Goal: Task Accomplishment & Management: Use online tool/utility

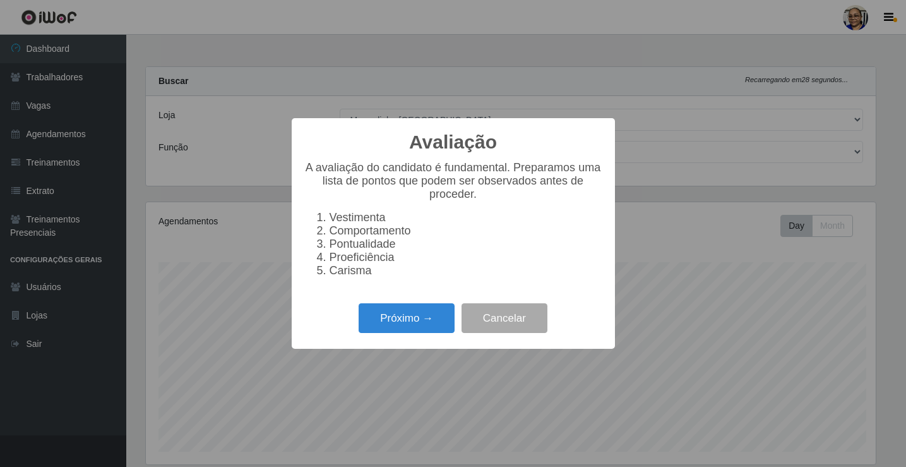
select select "345"
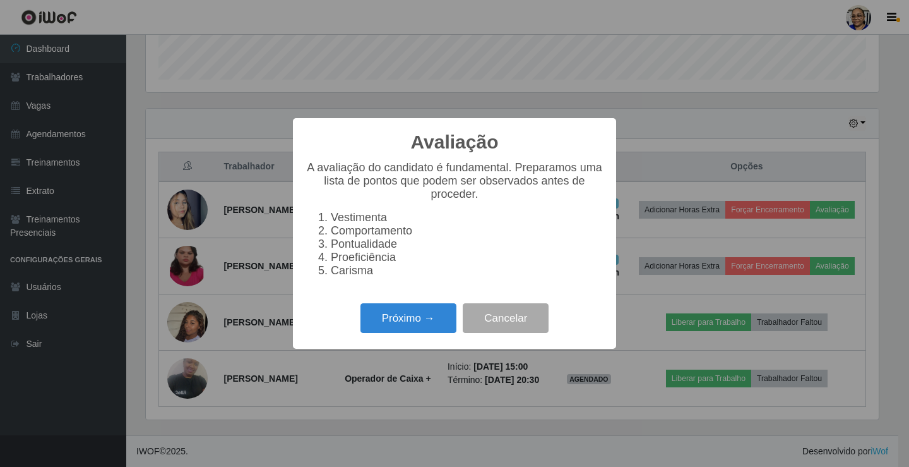
scroll to position [262, 733]
click at [441, 323] on button "Próximo →" at bounding box center [408, 318] width 96 height 30
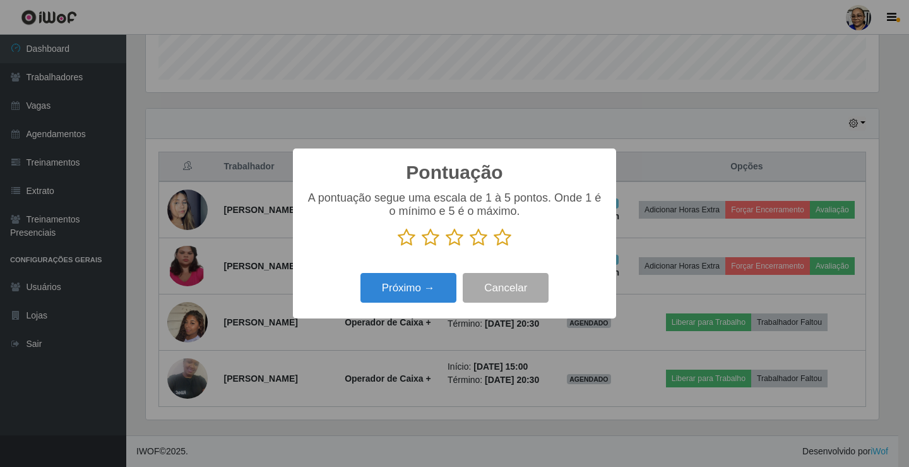
scroll to position [631029, 630558]
click at [499, 242] on icon at bounding box center [503, 237] width 18 height 19
click at [494, 247] on input "radio" at bounding box center [494, 247] width 0 height 0
click at [437, 290] on button "Próximo →" at bounding box center [408, 288] width 96 height 30
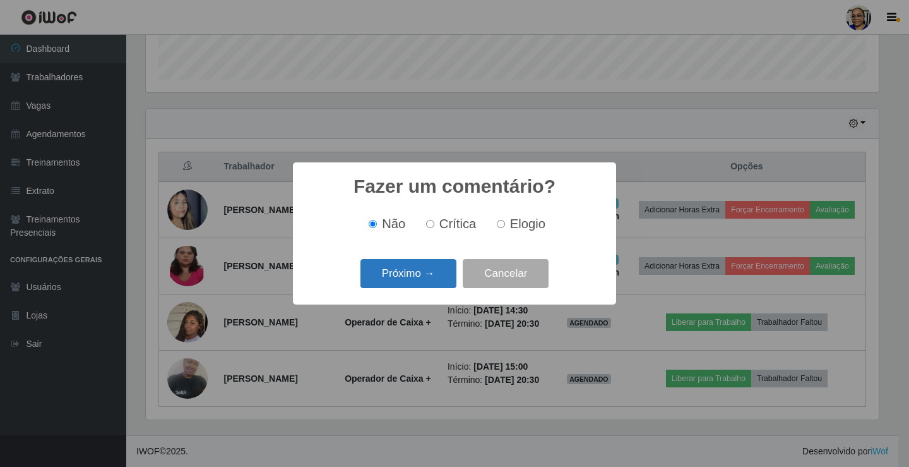
click at [438, 278] on button "Próximo →" at bounding box center [408, 274] width 96 height 30
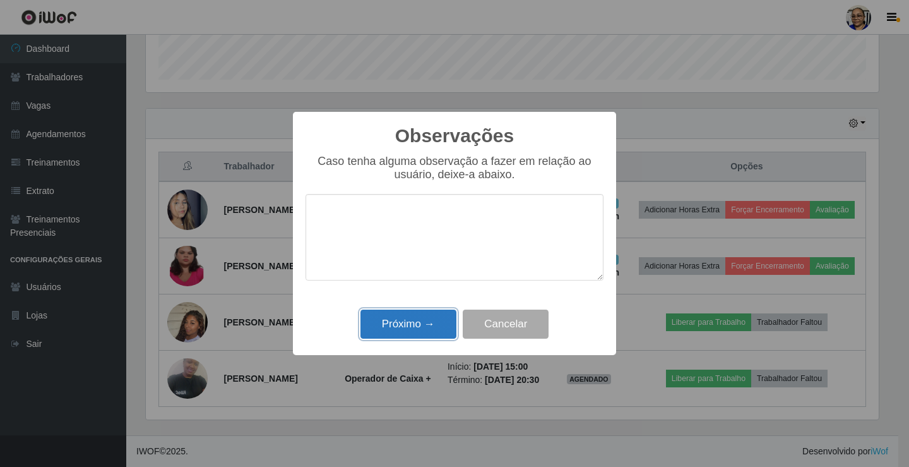
click at [429, 315] on button "Próximo →" at bounding box center [408, 324] width 96 height 30
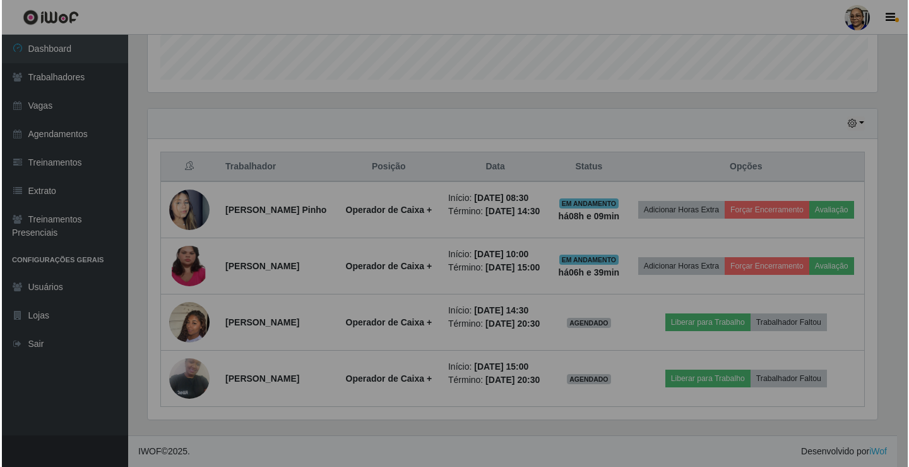
scroll to position [262, 741]
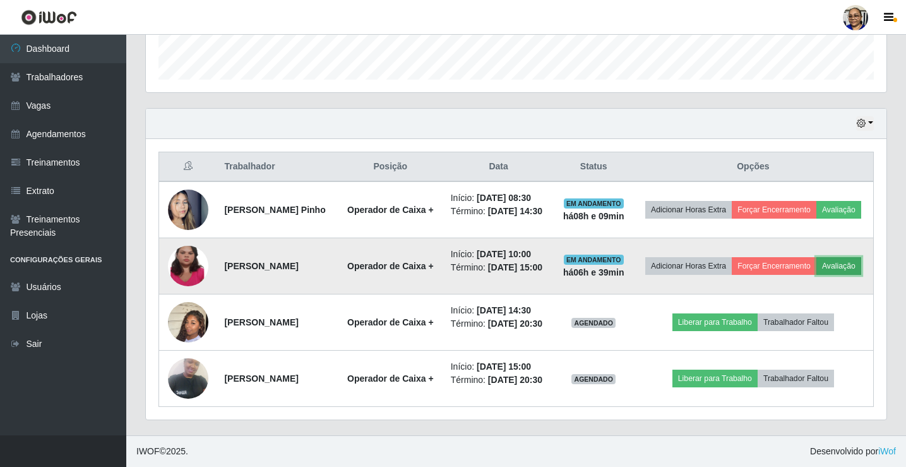
click at [816, 257] on button "Avaliação" at bounding box center [838, 266] width 45 height 18
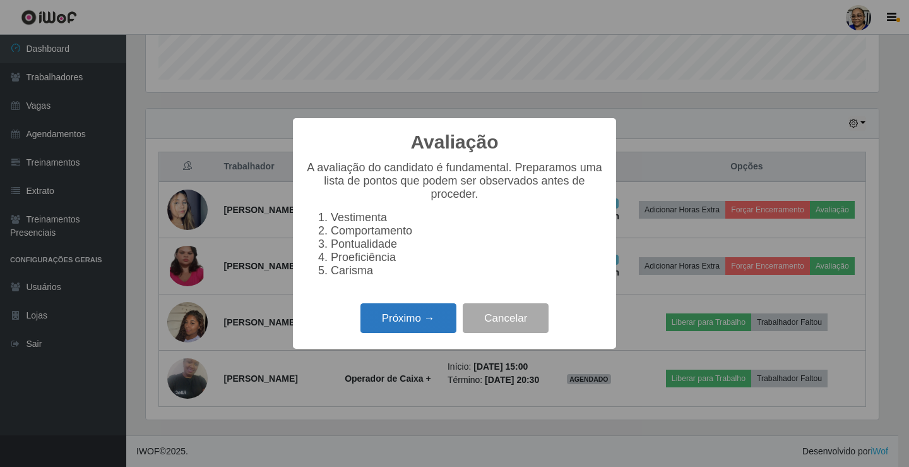
click at [415, 323] on button "Próximo →" at bounding box center [408, 318] width 96 height 30
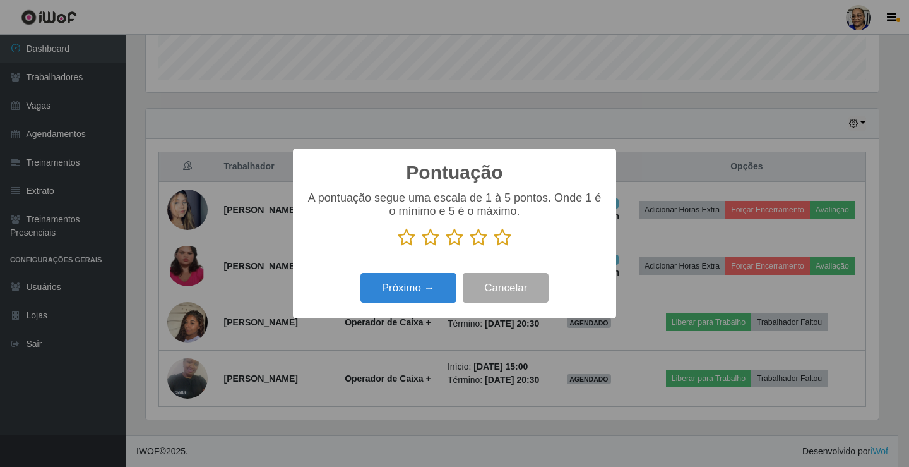
scroll to position [631029, 630558]
click at [504, 241] on icon at bounding box center [503, 237] width 18 height 19
click at [494, 247] on input "radio" at bounding box center [494, 247] width 0 height 0
click at [408, 302] on button "Próximo →" at bounding box center [408, 288] width 96 height 30
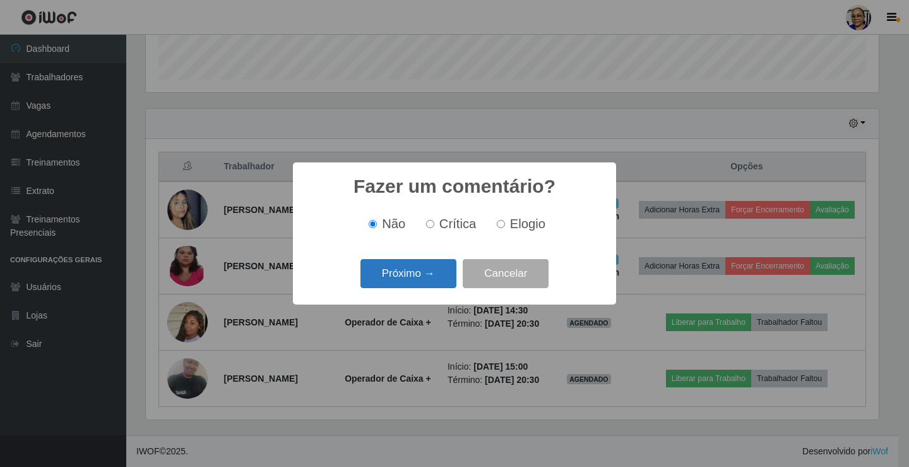
click at [417, 279] on button "Próximo →" at bounding box center [408, 274] width 96 height 30
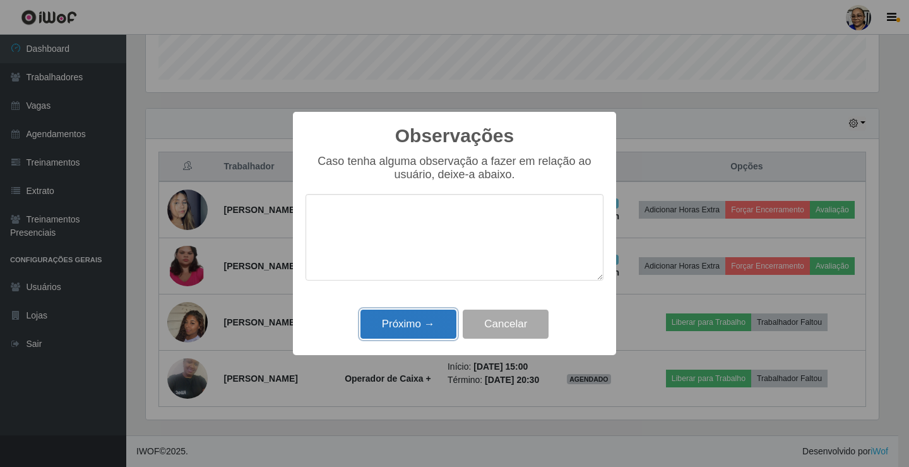
click at [420, 324] on button "Próximo →" at bounding box center [408, 324] width 96 height 30
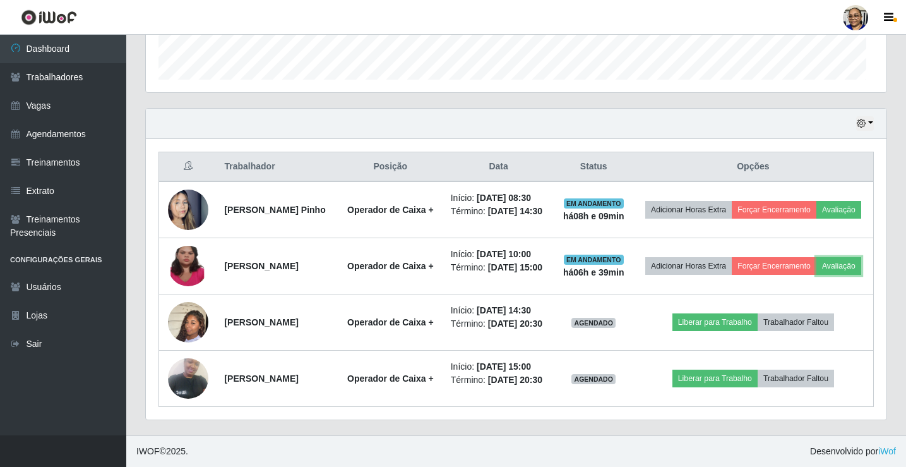
scroll to position [262, 741]
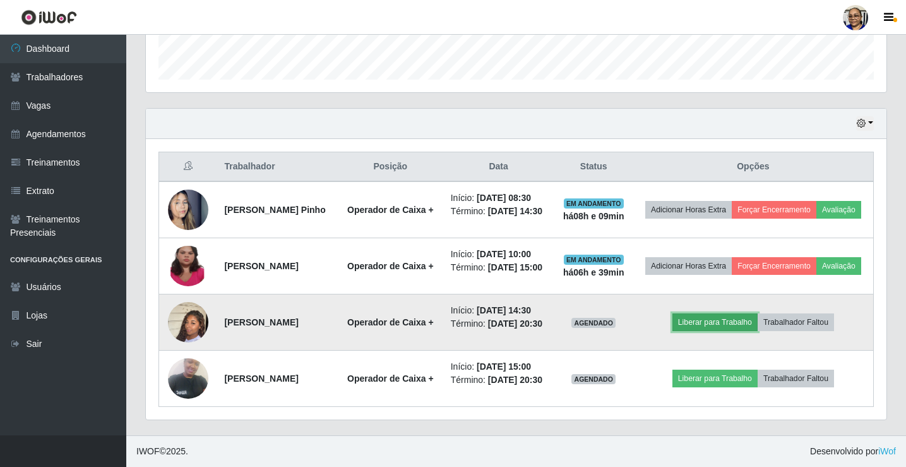
click at [726, 313] on button "Liberar para Trabalho" at bounding box center [714, 322] width 85 height 18
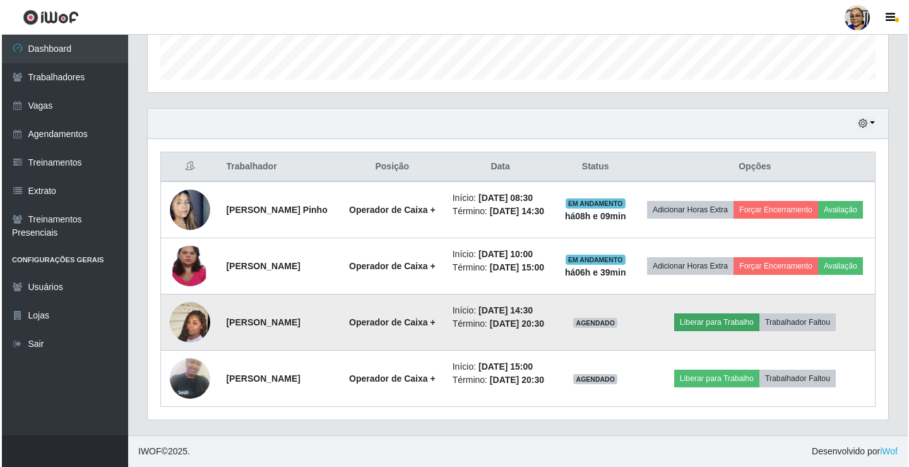
scroll to position [262, 733]
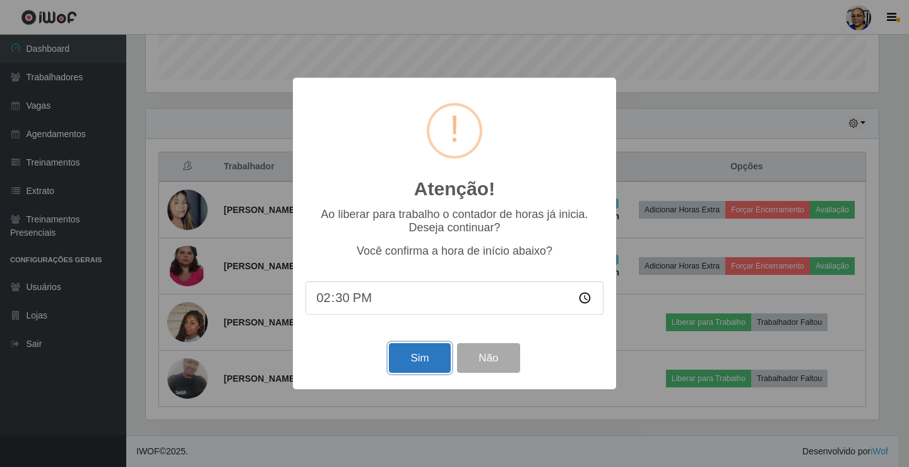
click at [434, 361] on button "Sim" at bounding box center [419, 358] width 61 height 30
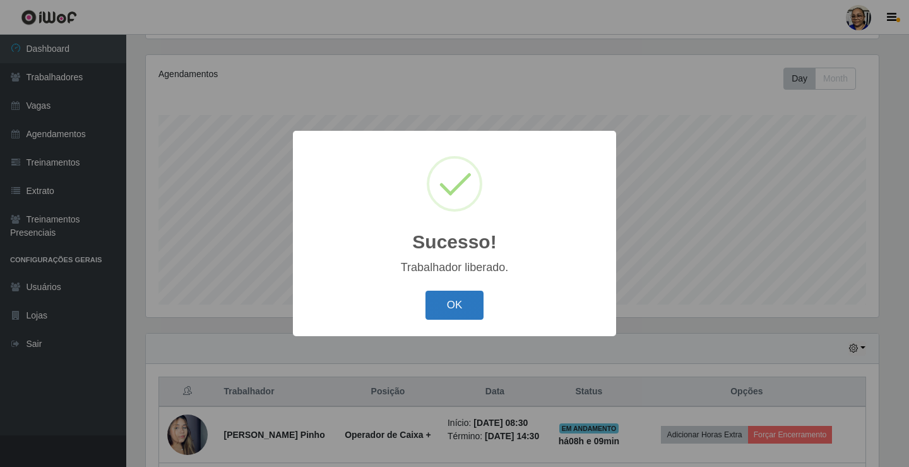
click at [467, 307] on button "OK" at bounding box center [454, 305] width 59 height 30
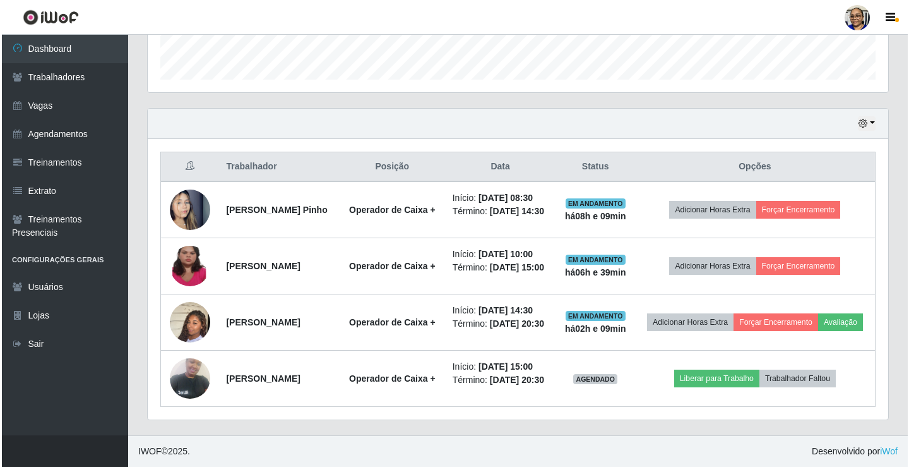
scroll to position [410, 0]
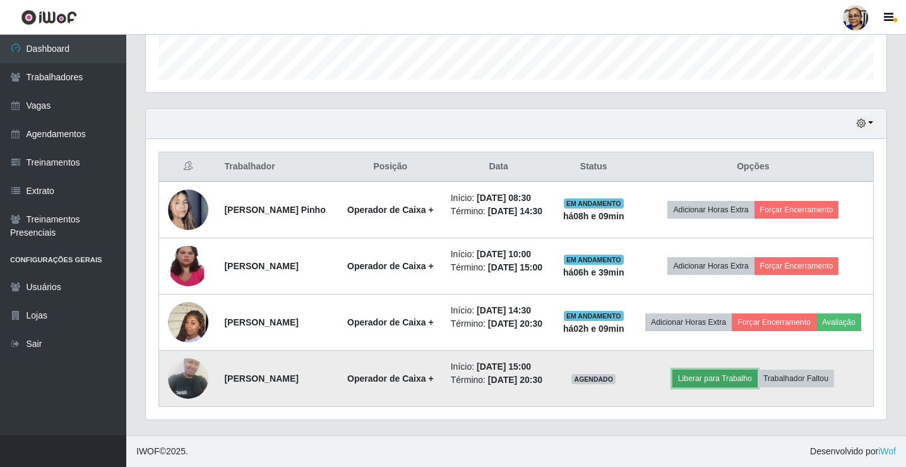
click at [740, 379] on button "Liberar para Trabalho" at bounding box center [714, 378] width 85 height 18
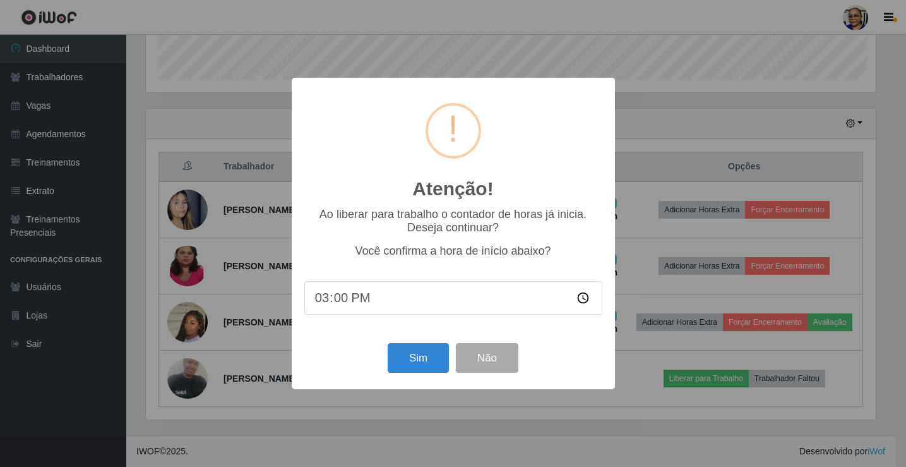
scroll to position [262, 733]
click at [409, 363] on button "Sim" at bounding box center [419, 358] width 61 height 30
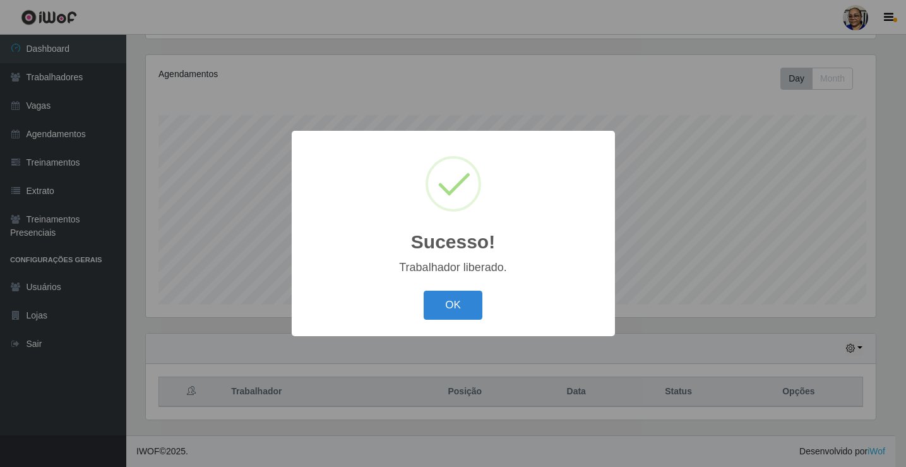
scroll to position [0, 0]
click at [463, 292] on button "OK" at bounding box center [454, 305] width 59 height 30
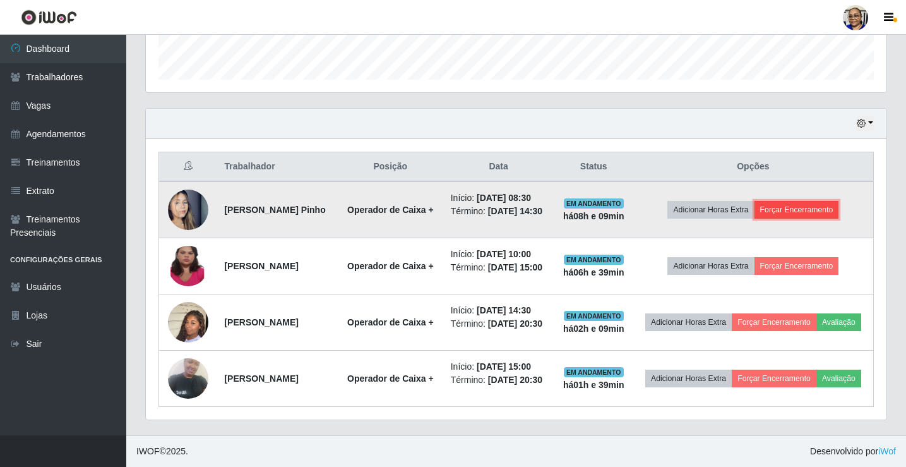
click at [813, 201] on button "Forçar Encerramento" at bounding box center [796, 210] width 85 height 18
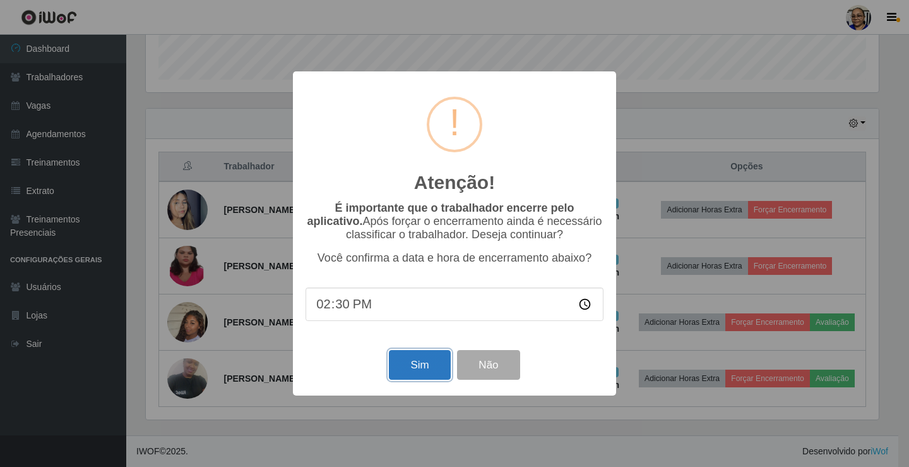
click at [420, 374] on button "Sim" at bounding box center [419, 365] width 61 height 30
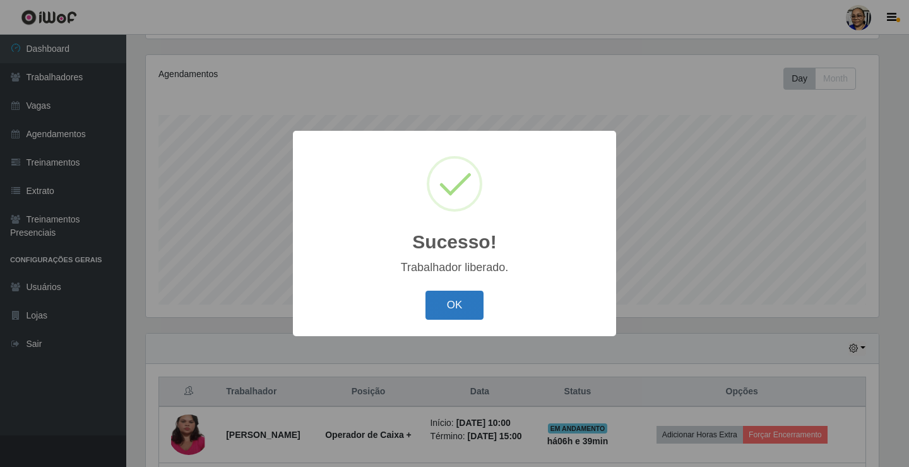
click at [457, 302] on button "OK" at bounding box center [454, 305] width 59 height 30
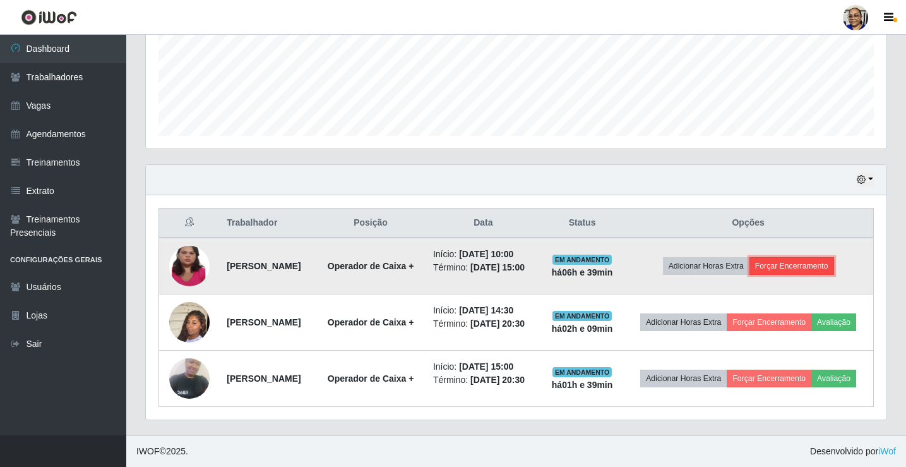
click at [824, 257] on button "Forçar Encerramento" at bounding box center [791, 266] width 85 height 18
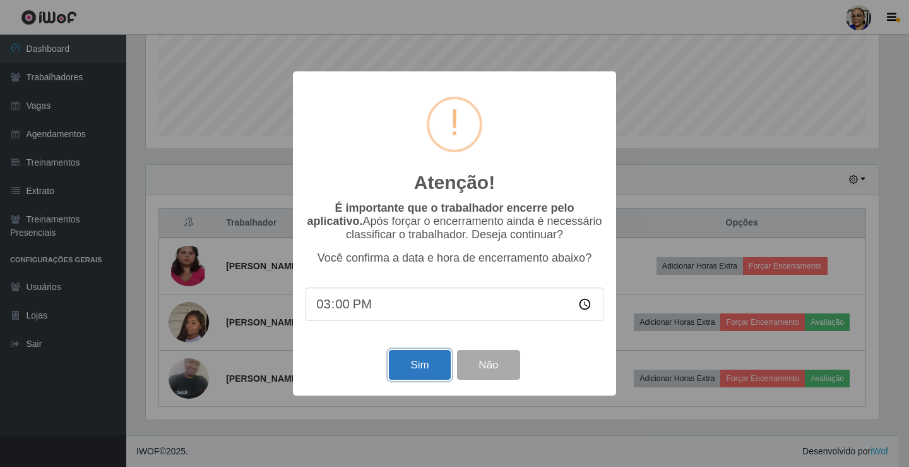
click at [428, 367] on button "Sim" at bounding box center [419, 365] width 61 height 30
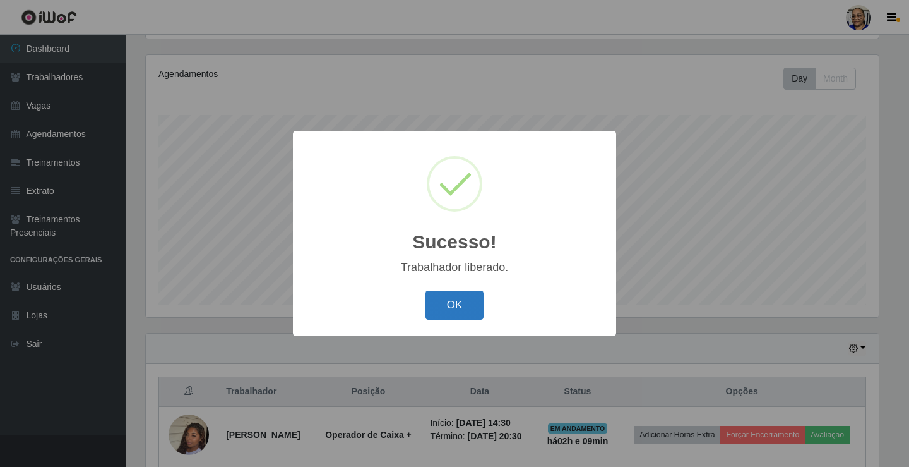
click at [460, 299] on button "OK" at bounding box center [454, 305] width 59 height 30
